Goal: Task Accomplishment & Management: Use online tool/utility

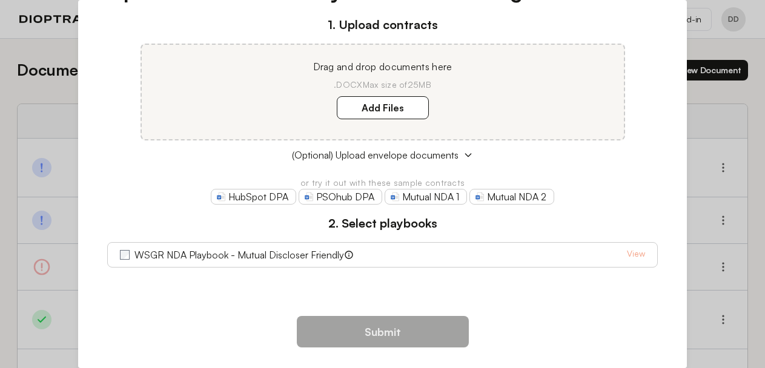
scroll to position [86, 0]
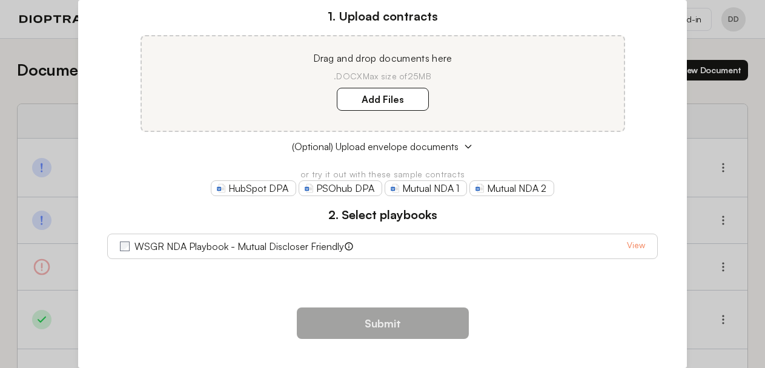
click at [631, 240] on link "View" at bounding box center [636, 246] width 18 height 15
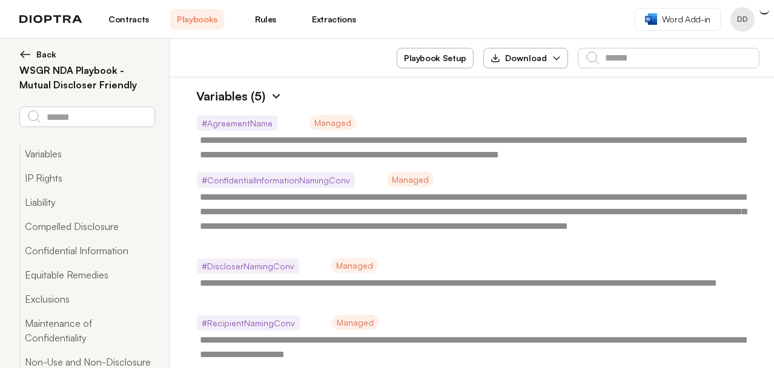
type textarea "*"
click at [140, 12] on link "Contracts" at bounding box center [129, 19] width 54 height 21
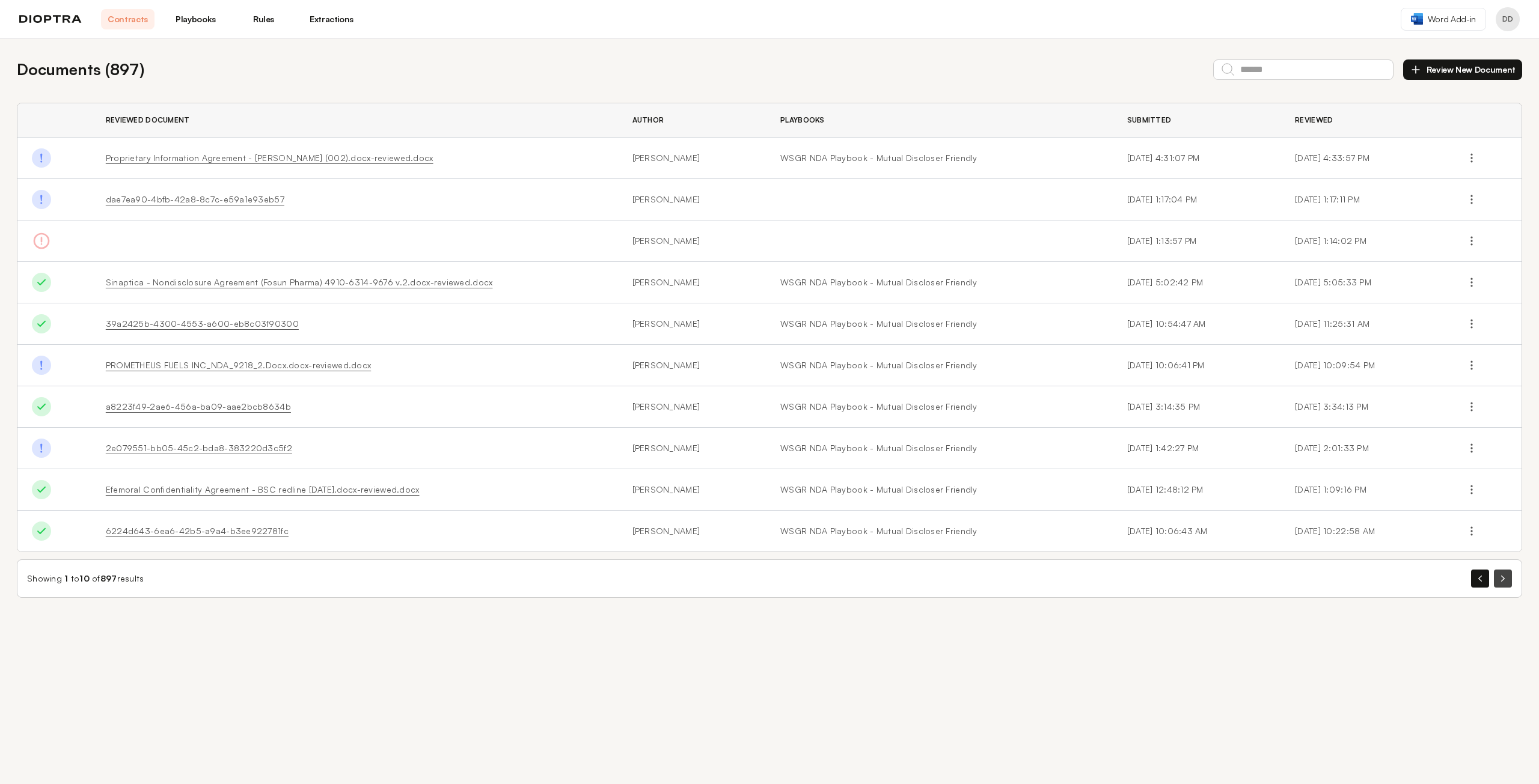
click at [768, 364] on button "button" at bounding box center [1502, 579] width 18 height 18
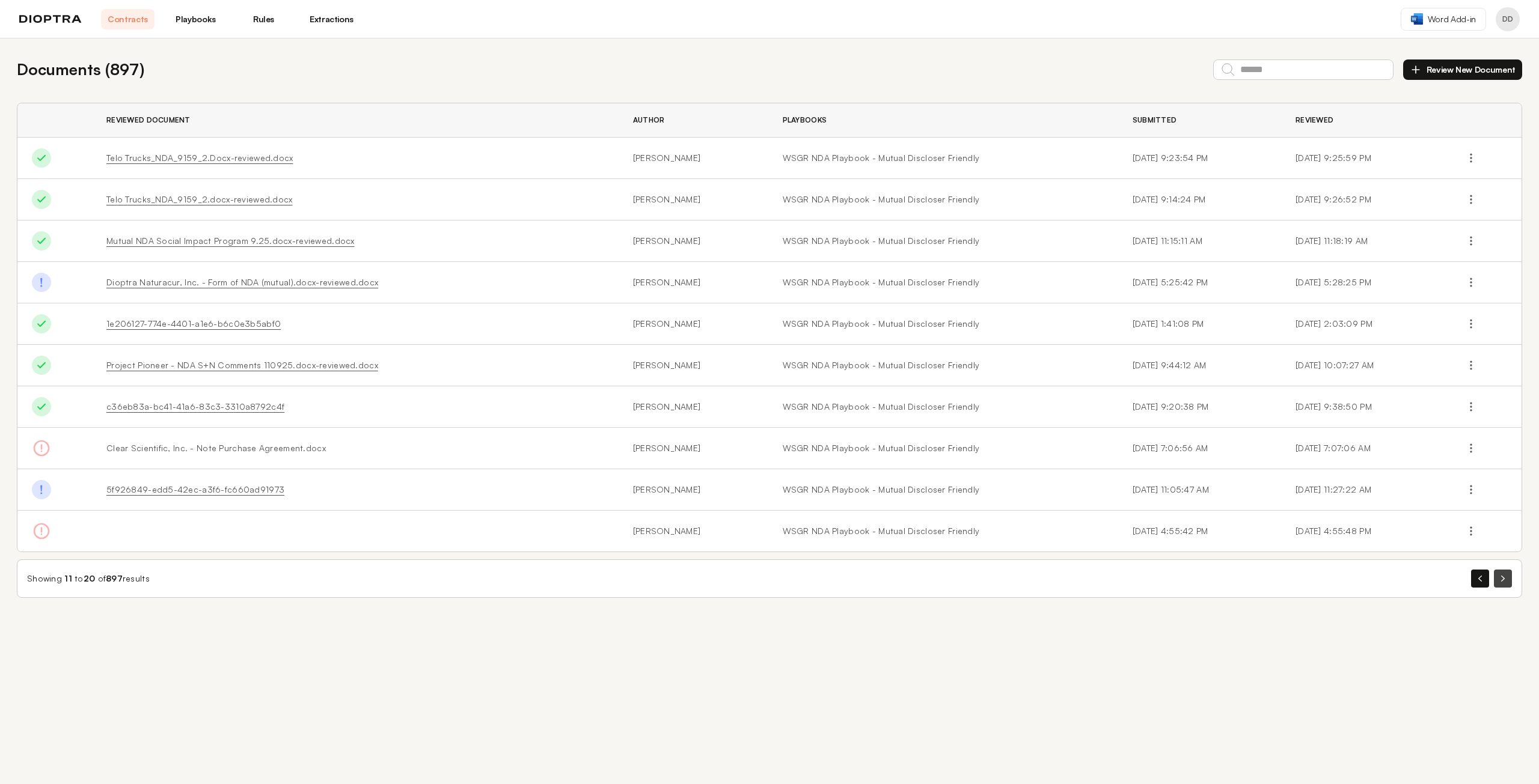
click at [768, 364] on icon "button" at bounding box center [1503, 579] width 4 height 6
click at [768, 364] on button "button" at bounding box center [1502, 579] width 18 height 18
